Goal: Task Accomplishment & Management: Complete application form

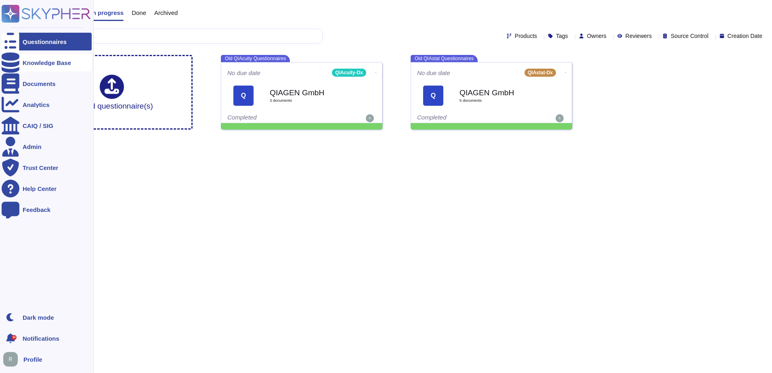
click at [27, 63] on div "Knowledge Base" at bounding box center [47, 63] width 48 height 6
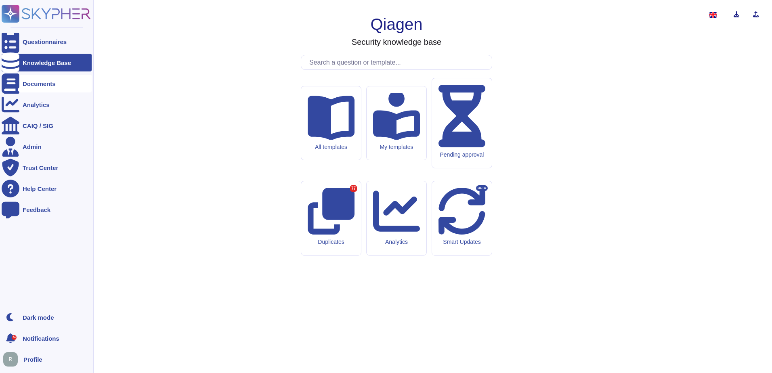
click at [33, 79] on div "Documents" at bounding box center [47, 84] width 90 height 18
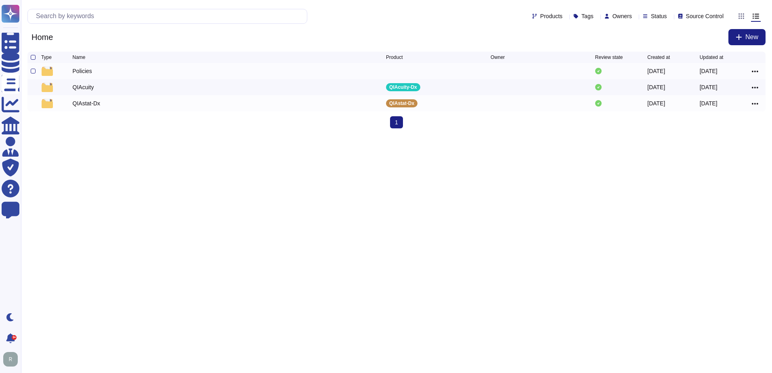
click at [82, 73] on div "Policies" at bounding box center [82, 71] width 19 height 8
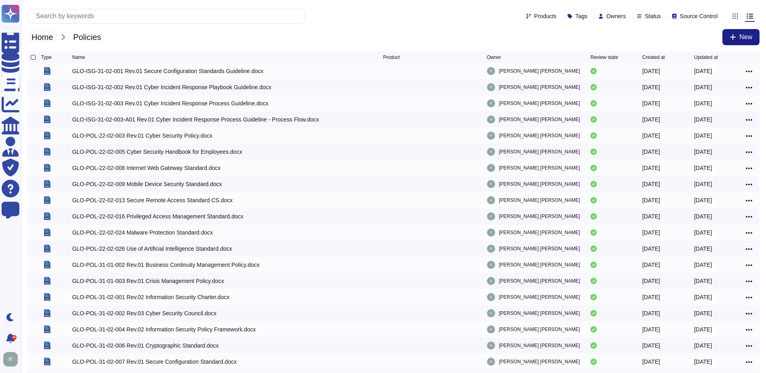
click at [46, 37] on span "Home" at bounding box center [41, 37] width 29 height 12
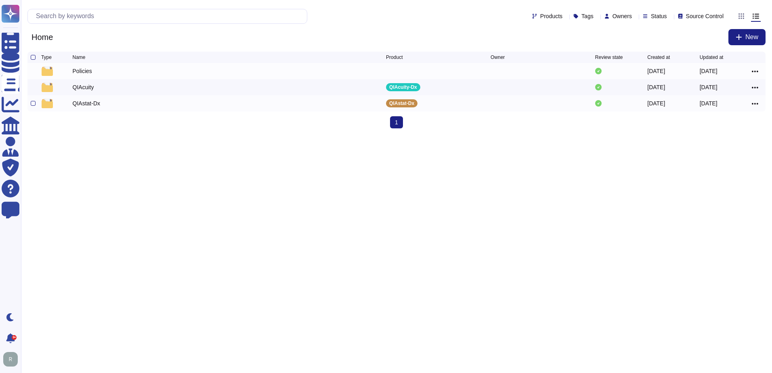
click at [86, 105] on div "QIAstat-Dx" at bounding box center [86, 103] width 27 height 8
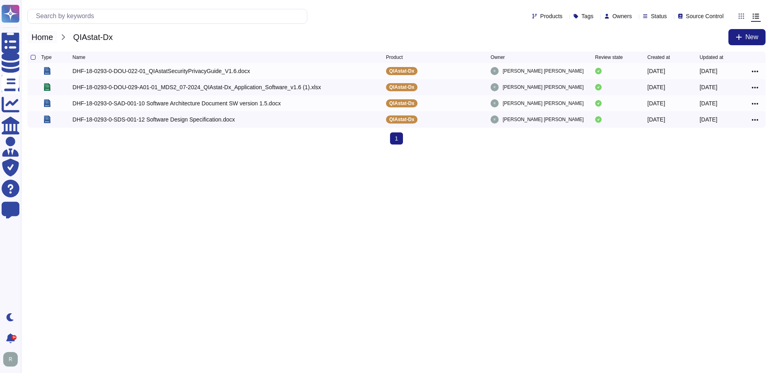
click at [42, 40] on span "Home" at bounding box center [41, 37] width 29 height 12
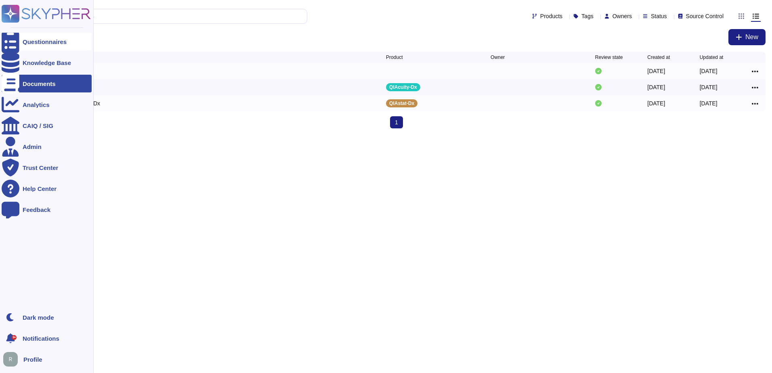
click at [12, 40] on icon at bounding box center [11, 42] width 18 height 24
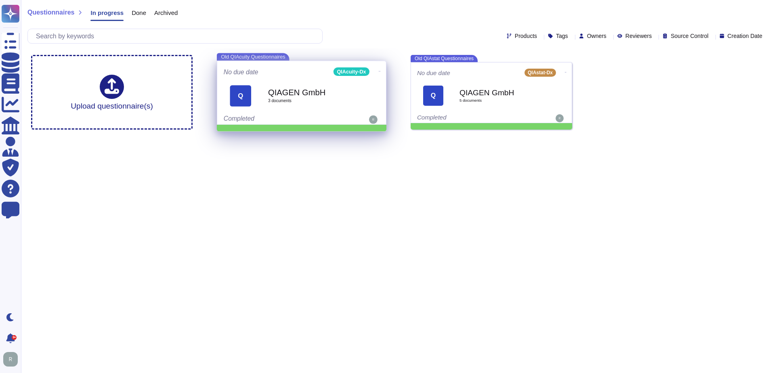
click at [264, 61] on div "No due date QIAcuity-Dx Q QIAGEN GmbH 3 document s Completed" at bounding box center [301, 92] width 169 height 63
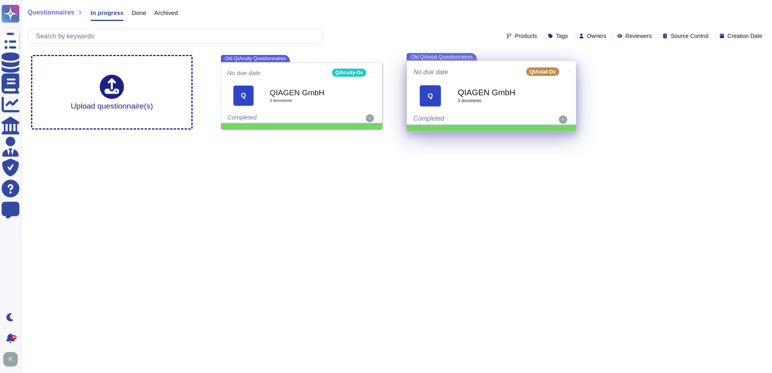
click at [455, 87] on span "Q QIAGEN GmbH 5 document s" at bounding box center [491, 96] width 156 height 34
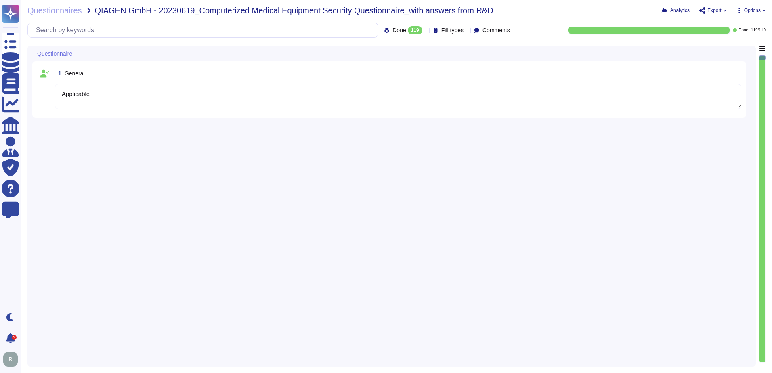
type textarea "Applicable"
type textarea "[DATE]"
type textarea "QIAGEN GmbH"
type textarea "[PERSON_NAME] Biotech Ltd."
type textarea "QIAstatDx"
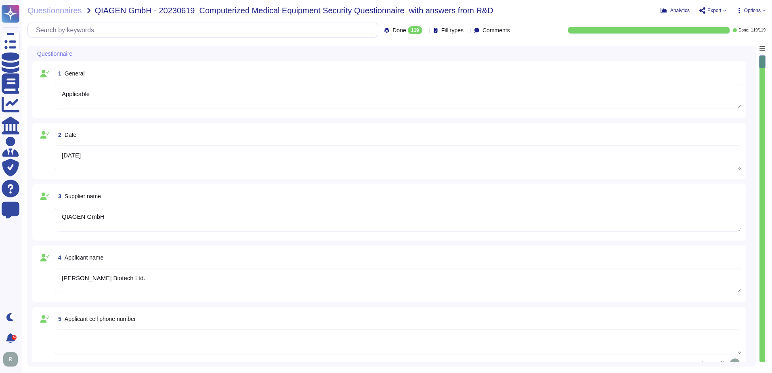
type textarea "QIAstatDx Analyzer 1.0"
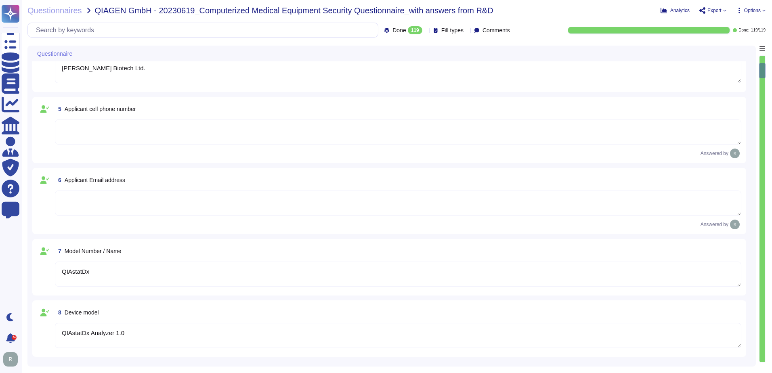
scroll to position [283, 0]
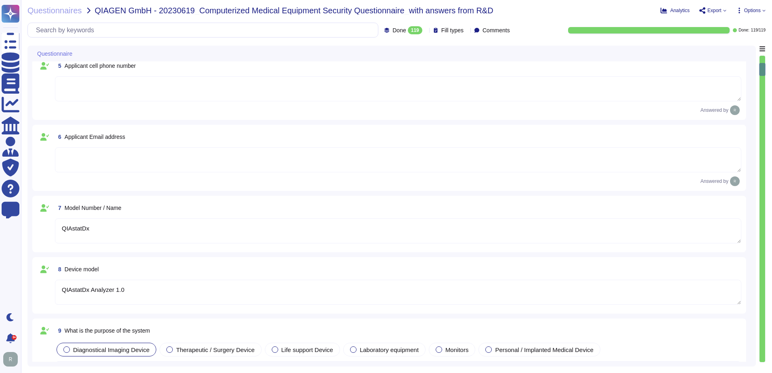
type textarea "Applicable"
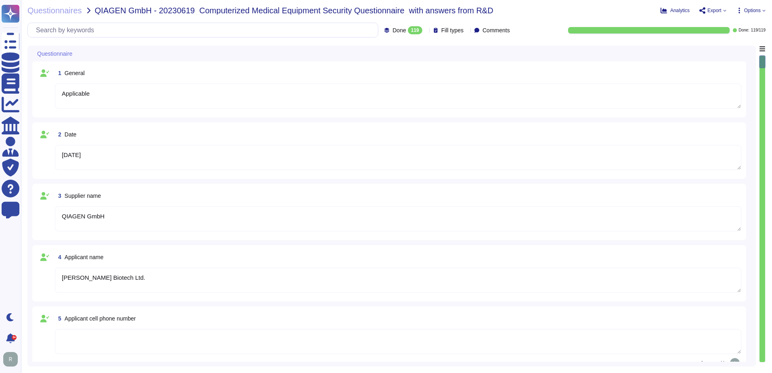
scroll to position [0, 0]
click at [77, 54] on icon at bounding box center [77, 54] width 0 height 0
click at [113, 46] on div "Questionnaire" at bounding box center [335, 54] width 606 height 16
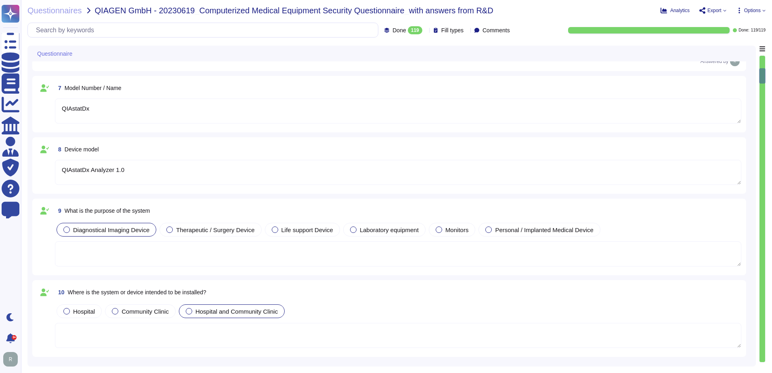
type textarea "Analytical module and Operational module. Medical device for CE IVD."
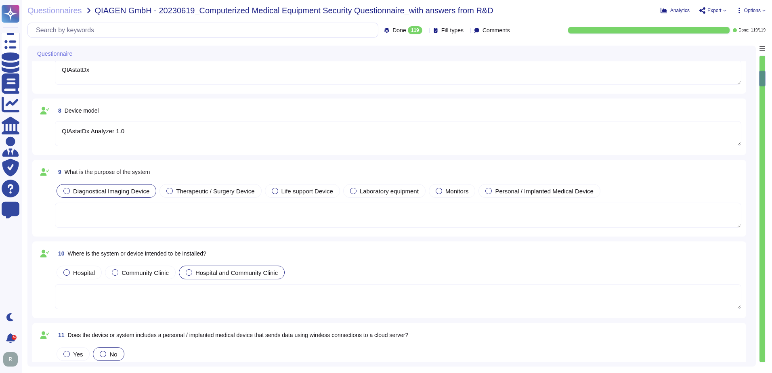
scroll to position [444, 0]
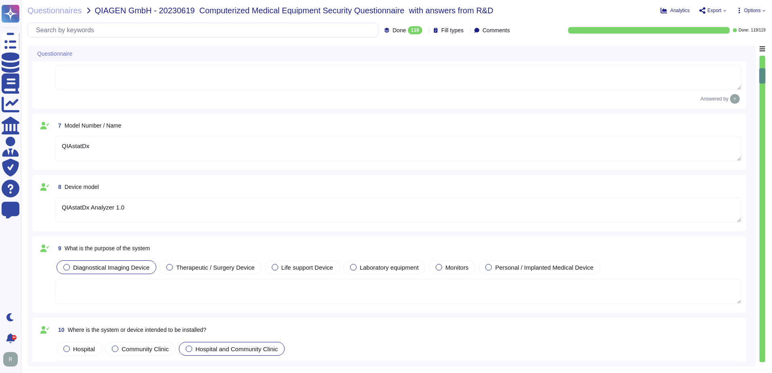
type textarea "QIAGEN GmbH"
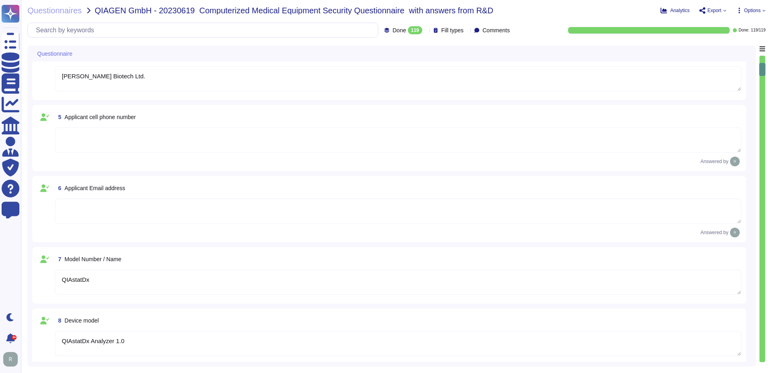
type textarea "Applicable"
type textarea "[DATE]"
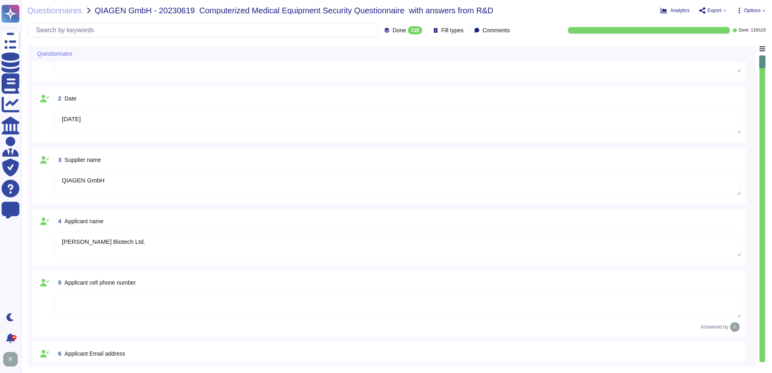
scroll to position [0, 0]
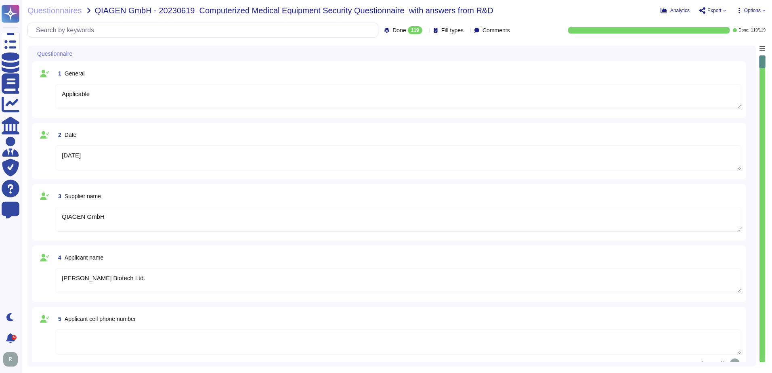
click at [426, 28] on div at bounding box center [426, 30] width 0 height 6
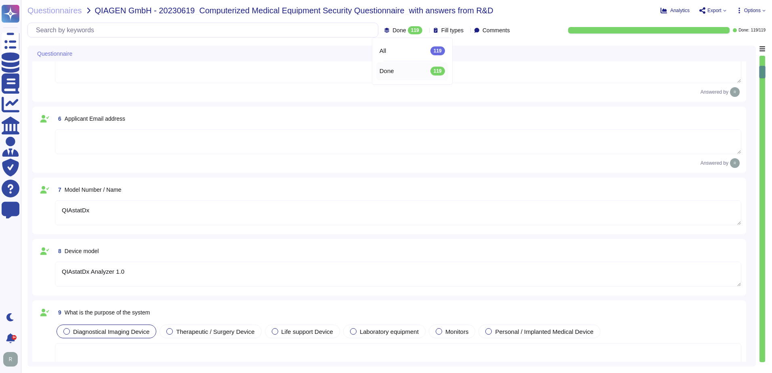
scroll to position [485, 0]
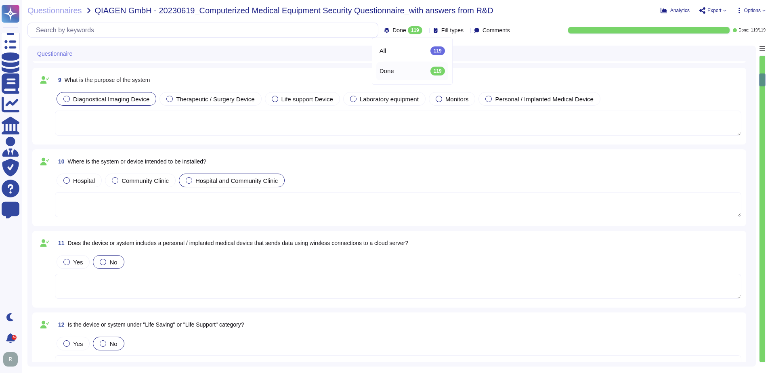
type textarea "Analytical module and Operational module. Medical device for CE IVD."
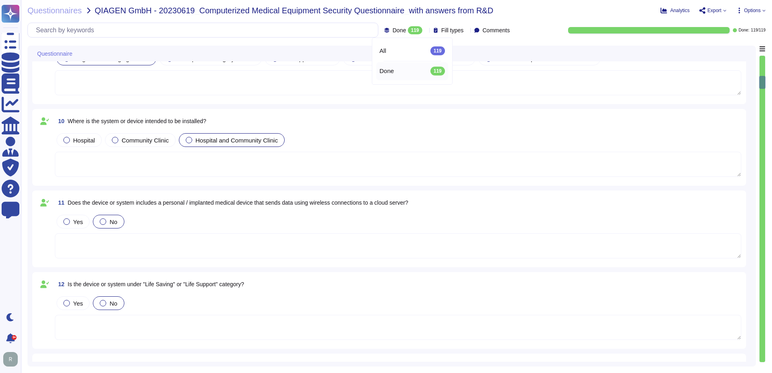
type textarea "Operational data stored on the device on the local file system / database. This…"
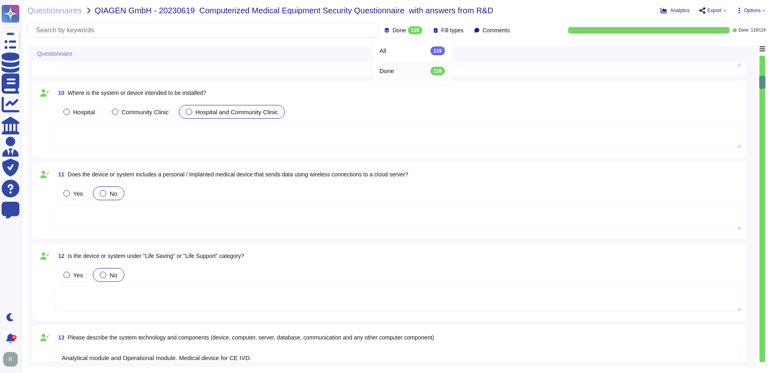
scroll to position [565, 0]
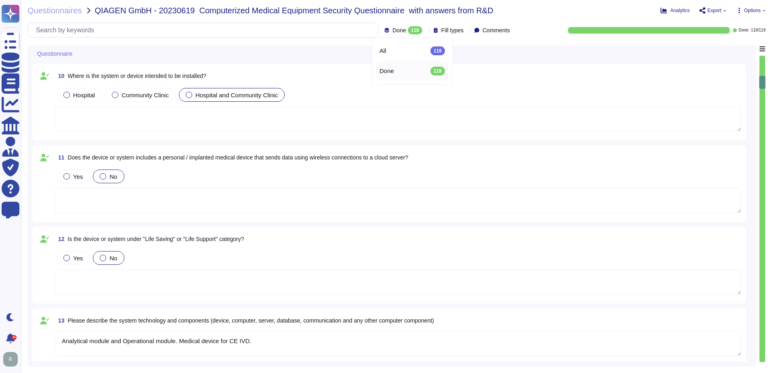
type textarea "Operational data is stored in the local database. System sends the data to the …"
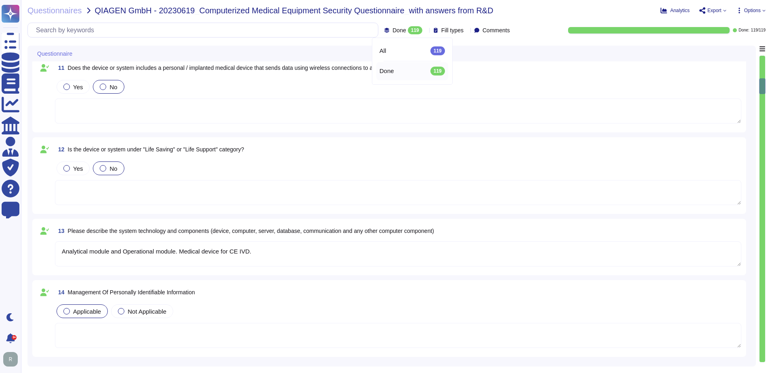
type textarea "Operational data stored on the device on the local file system / database. This…"
type textarea "Sample ID and Patient ID can be sent by a LIS as part of an HL7 message to the …"
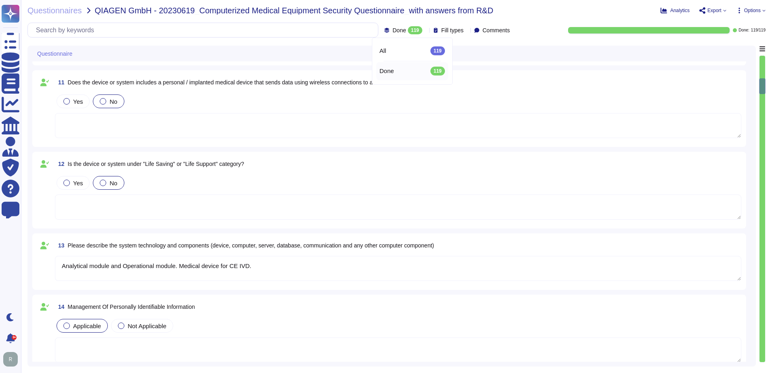
scroll to position [606, 0]
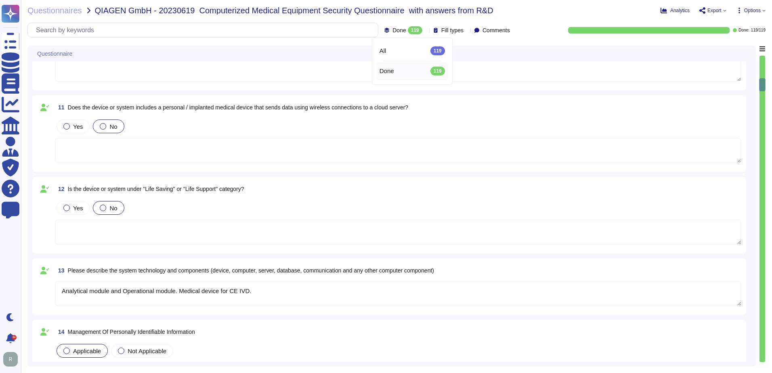
click at [269, 84] on div "10 Where is the system or device intended to be installed? [GEOGRAPHIC_DATA] an…" at bounding box center [389, 52] width 704 height 67
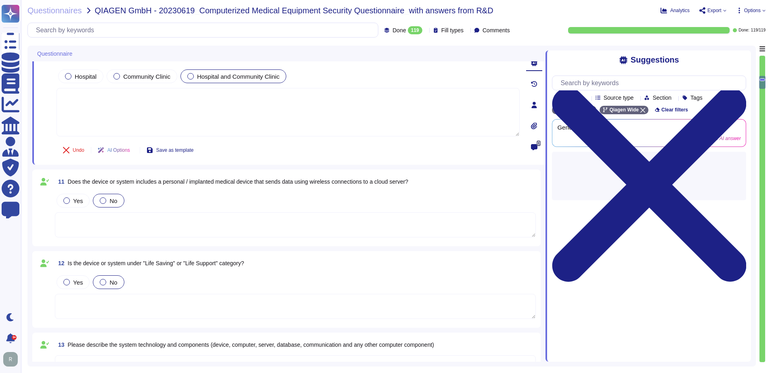
type textarea "Operational data stored on the device on the local file system / database. This…"
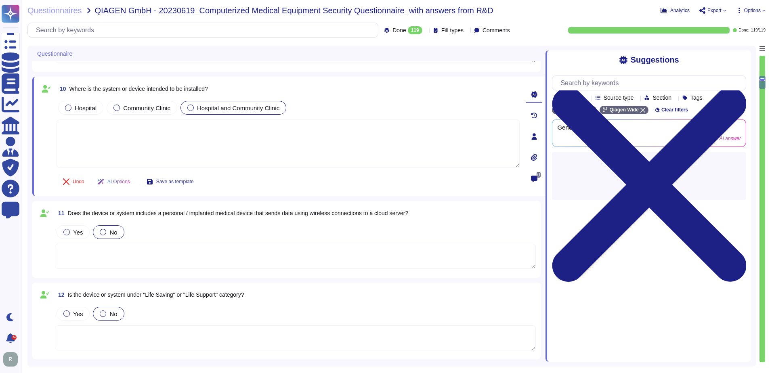
type textarea "QIAstatDx"
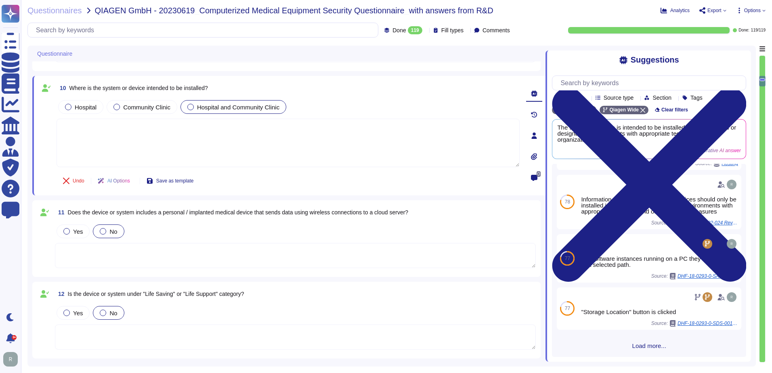
scroll to position [90, 0]
click at [718, 10] on span "Export" at bounding box center [714, 10] width 14 height 5
click at [728, 49] on p "Download" at bounding box center [742, 60] width 29 height 23
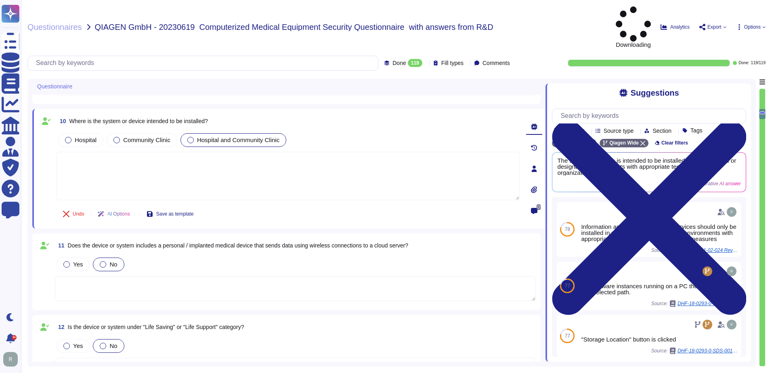
type textarea "Operational data stored on the device on the local file system / database. This…"
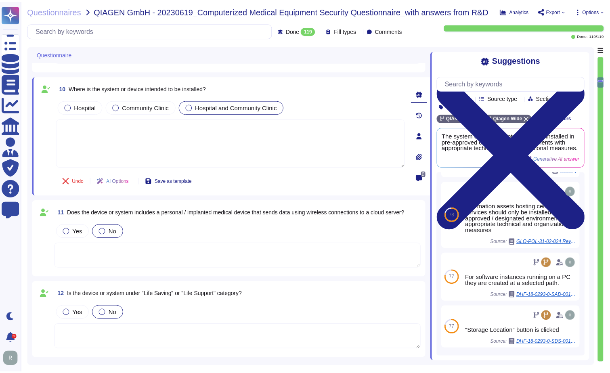
scroll to position [96, 0]
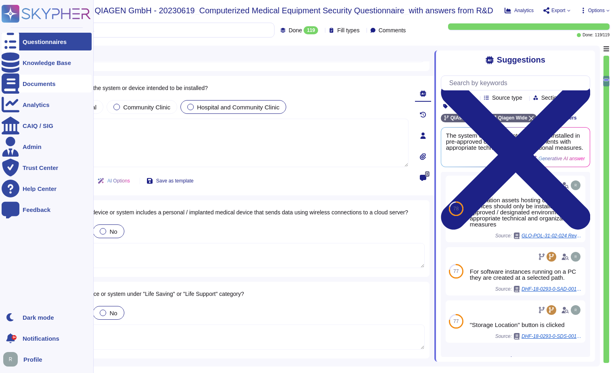
click at [44, 82] on div "Documents" at bounding box center [39, 84] width 33 height 6
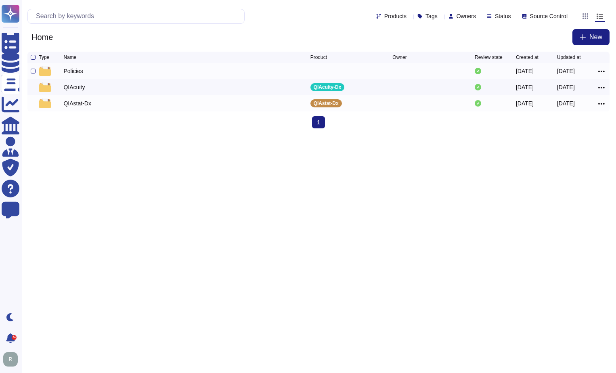
click at [78, 73] on div "Policies" at bounding box center [72, 71] width 19 height 8
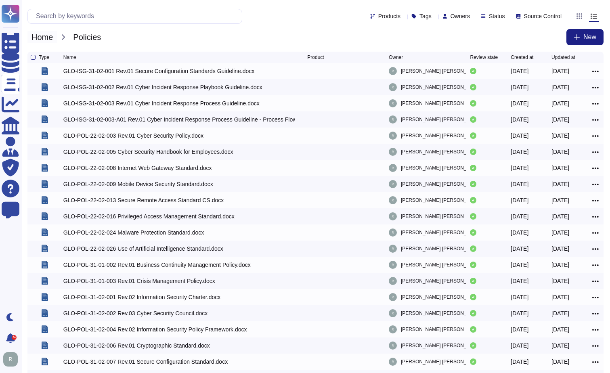
click at [42, 38] on span "Home" at bounding box center [41, 37] width 29 height 12
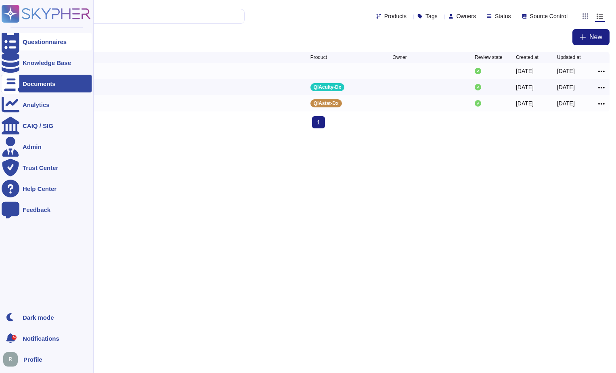
click at [44, 43] on div "Questionnaires" at bounding box center [45, 42] width 44 height 6
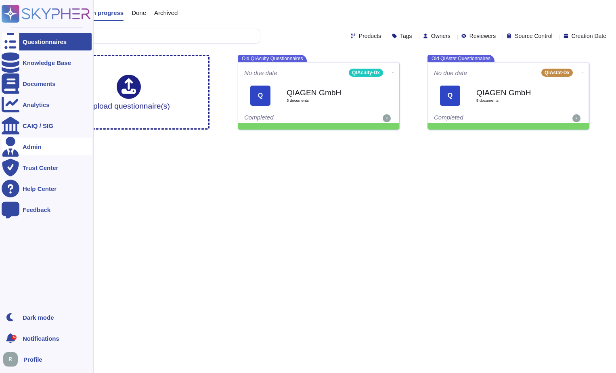
click at [32, 146] on div "Admin" at bounding box center [32, 147] width 19 height 6
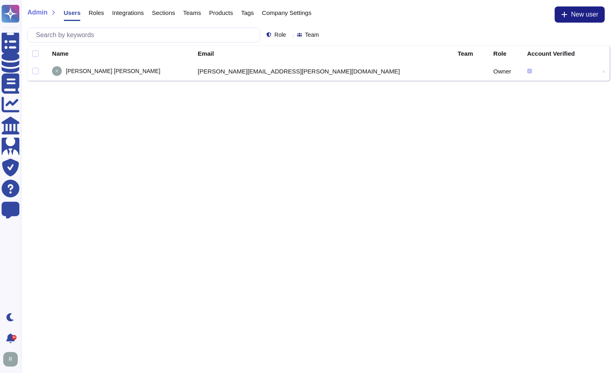
click at [124, 15] on span "Integrations" at bounding box center [127, 13] width 31 height 6
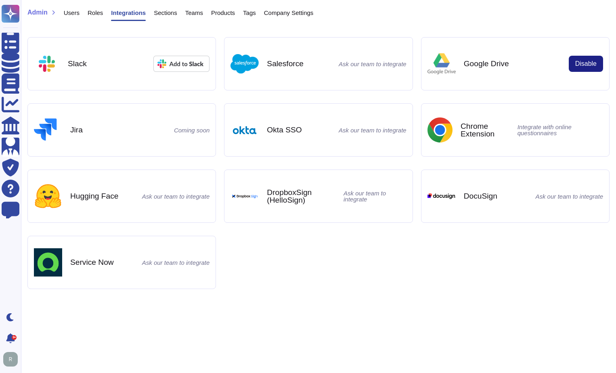
click at [71, 15] on span "Users" at bounding box center [72, 13] width 16 height 6
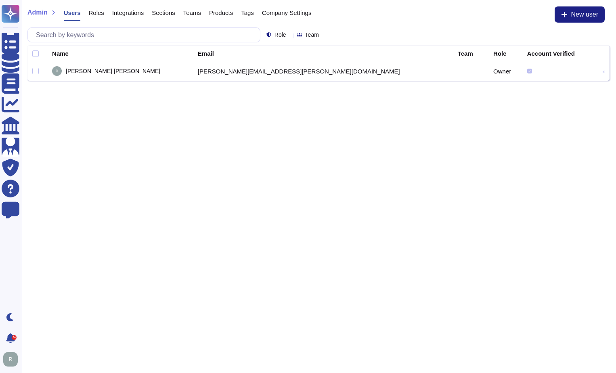
click at [94, 13] on span "Roles" at bounding box center [95, 13] width 15 height 6
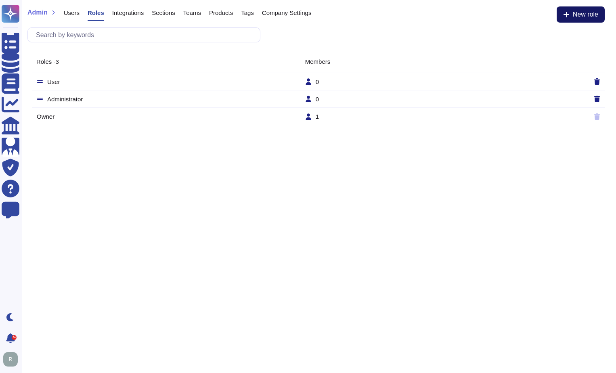
click at [582, 13] on span "New role" at bounding box center [585, 14] width 25 height 6
